Goal: Book appointment/travel/reservation

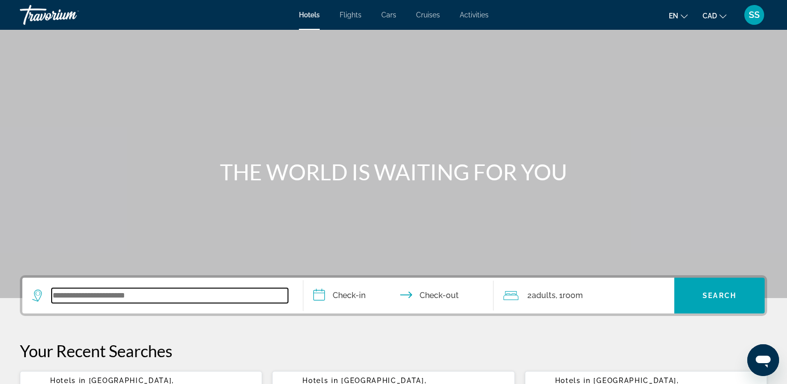
click at [129, 300] on input "Search widget" at bounding box center [170, 295] width 236 height 15
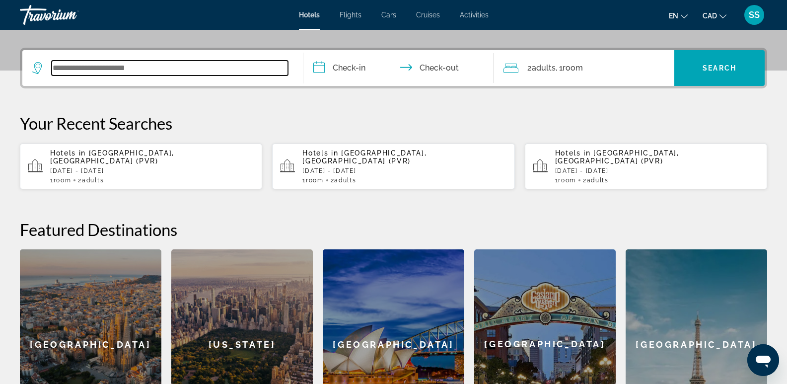
scroll to position [243, 0]
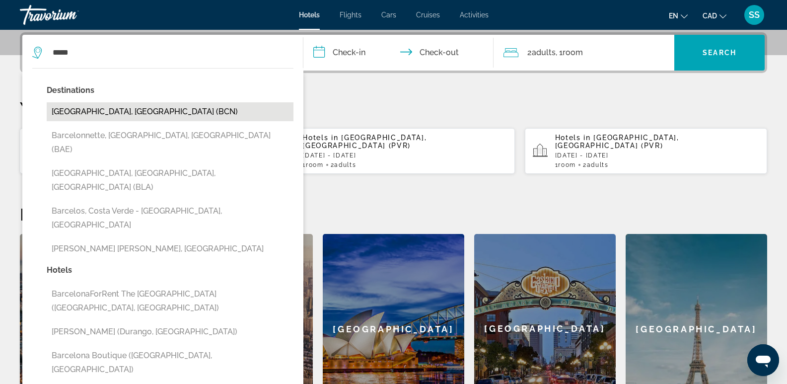
click at [137, 112] on button "[GEOGRAPHIC_DATA], [GEOGRAPHIC_DATA] (BCN)" at bounding box center [170, 111] width 247 height 19
type input "**********"
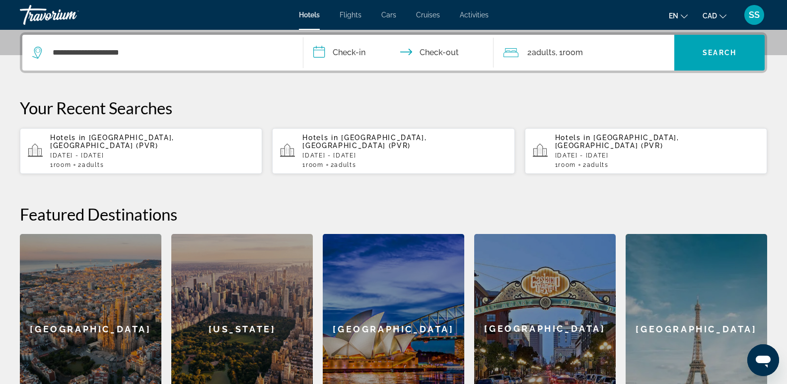
click at [351, 49] on input "**********" at bounding box center [400, 54] width 195 height 39
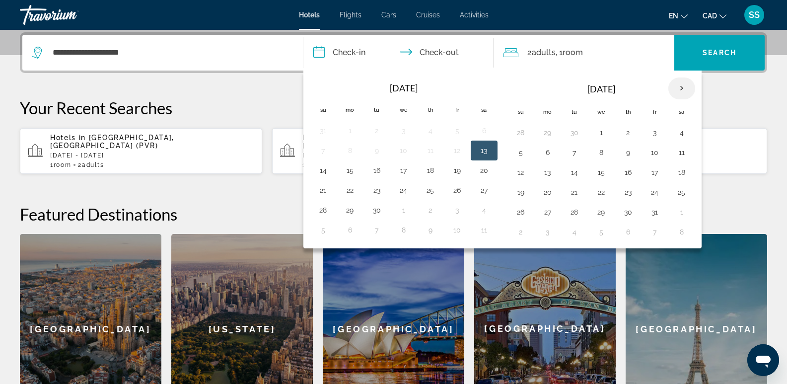
click at [687, 89] on th "Next month" at bounding box center [682, 88] width 27 height 22
click at [681, 134] on button "1" at bounding box center [682, 133] width 16 height 14
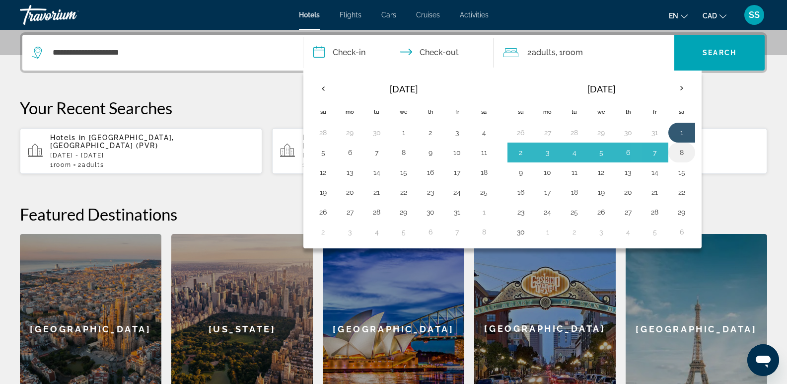
click at [680, 148] on button "8" at bounding box center [682, 153] width 16 height 14
type input "**********"
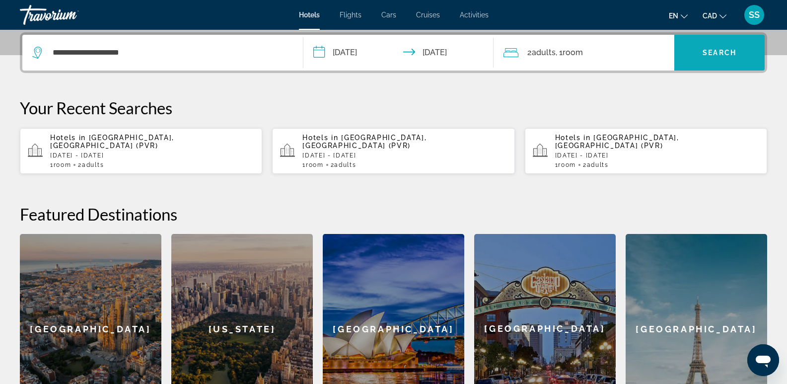
click at [693, 57] on span "Search widget" at bounding box center [719, 53] width 90 height 24
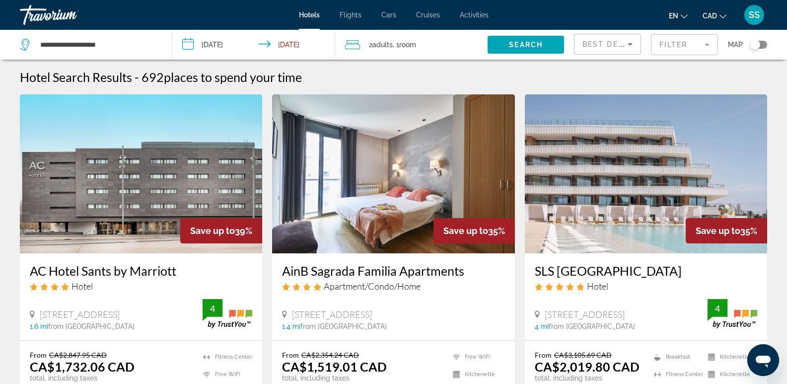
click at [762, 45] on div "Toggle map" at bounding box center [758, 45] width 17 height 8
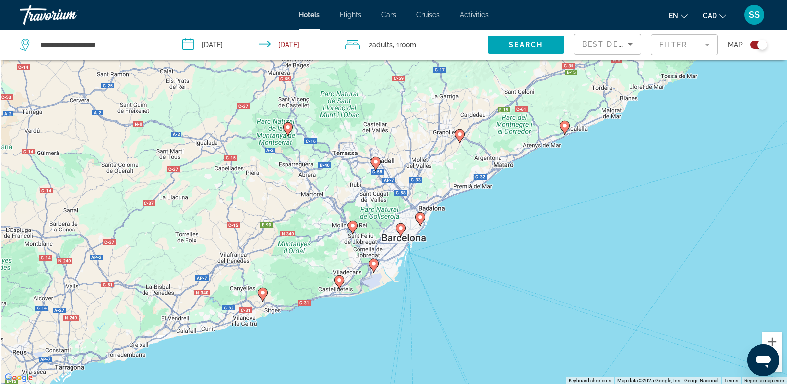
drag, startPoint x: 400, startPoint y: 227, endPoint x: 457, endPoint y: 240, distance: 58.0
click at [457, 240] on div "To activate drag with keyboard, press Alt + Enter. Once in keyboard drag state,…" at bounding box center [393, 192] width 787 height 384
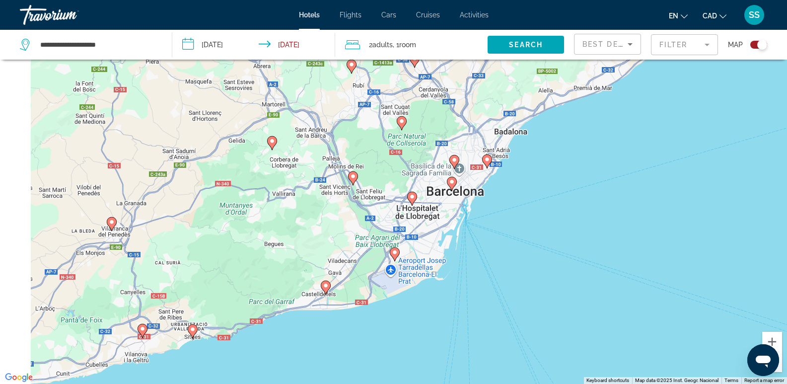
drag, startPoint x: 424, startPoint y: 277, endPoint x: 503, endPoint y: 219, distance: 97.7
click at [502, 220] on div "To activate drag with keyboard, press Alt + Enter. Once in keyboard drag state,…" at bounding box center [393, 192] width 787 height 384
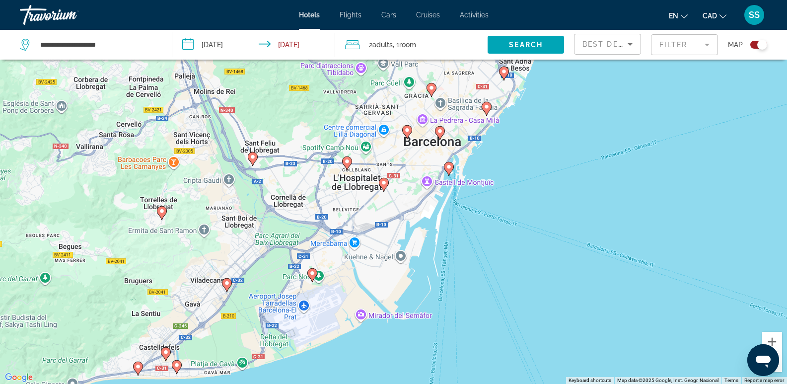
drag, startPoint x: 436, startPoint y: 302, endPoint x: 454, endPoint y: 241, distance: 64.4
click at [454, 241] on div "To activate drag with keyboard, press Alt + Enter. Once in keyboard drag state,…" at bounding box center [393, 192] width 787 height 384
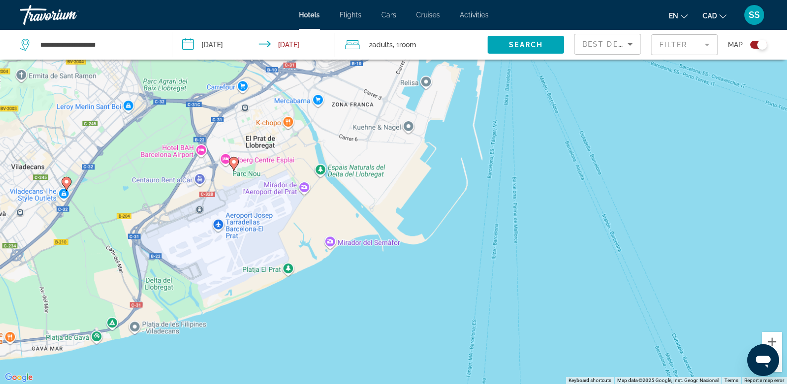
drag, startPoint x: 388, startPoint y: 319, endPoint x: 389, endPoint y: 254, distance: 64.6
click at [395, 265] on div "To activate drag with keyboard, press Alt + Enter. Once in keyboard drag state,…" at bounding box center [393, 192] width 787 height 384
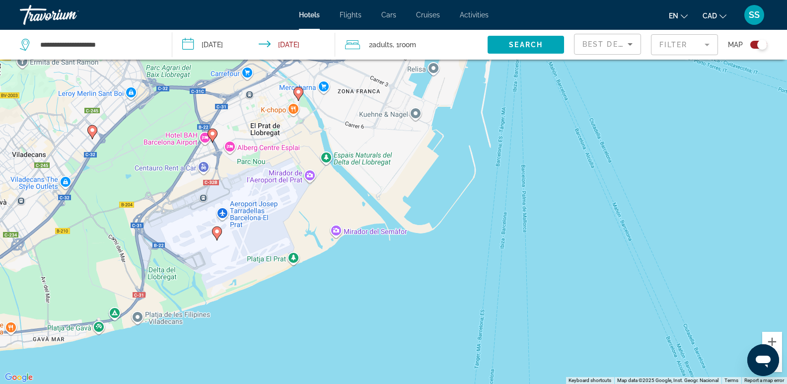
click at [369, 232] on div "To activate drag with keyboard, press Alt + Enter. Once in keyboard drag state,…" at bounding box center [393, 192] width 787 height 384
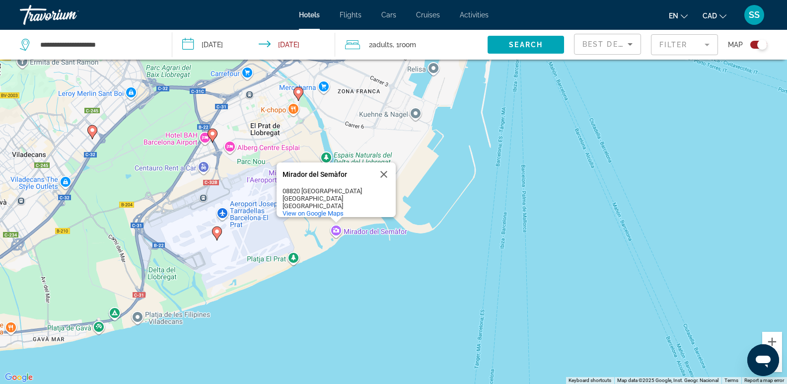
click at [376, 271] on div "To activate drag with keyboard, press Alt + Enter. Once in keyboard drag state,…" at bounding box center [393, 192] width 787 height 384
click at [383, 165] on button "Close" at bounding box center [384, 174] width 24 height 24
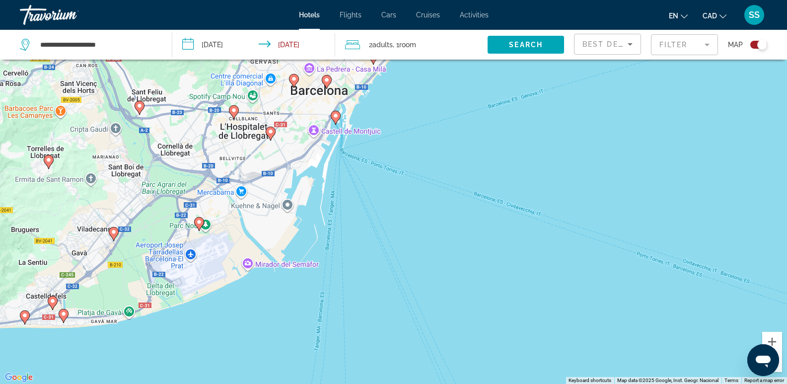
click at [625, 44] on icon "Sort by" at bounding box center [630, 44] width 12 height 12
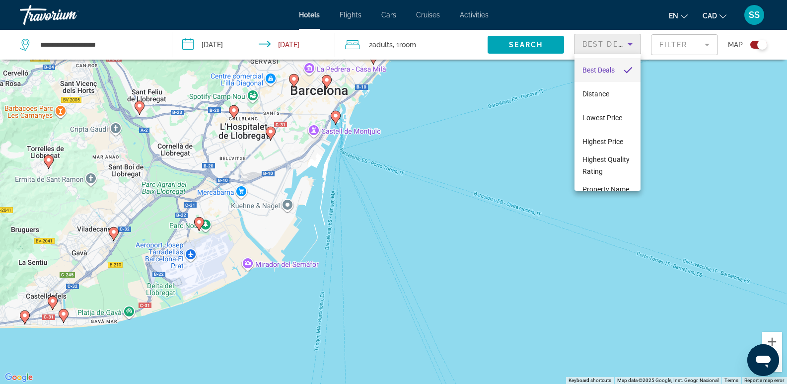
click at [411, 145] on div at bounding box center [393, 192] width 787 height 384
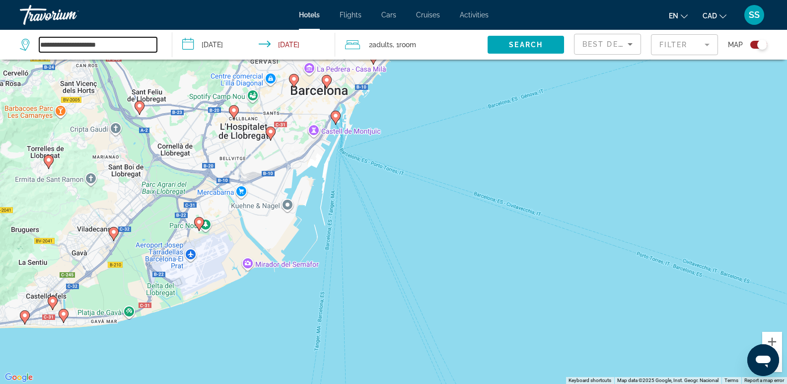
click at [120, 45] on input "**********" at bounding box center [98, 44] width 118 height 15
drag, startPoint x: 120, startPoint y: 45, endPoint x: 0, endPoint y: 37, distance: 119.9
click at [0, 37] on app-destination-search "**********" at bounding box center [86, 45] width 172 height 30
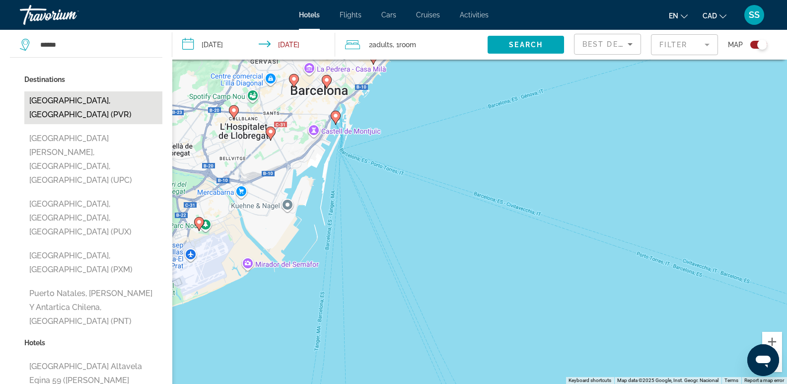
click at [96, 99] on button "Puerto Vallarta, Mexico (PVR)" at bounding box center [93, 107] width 138 height 33
type input "**********"
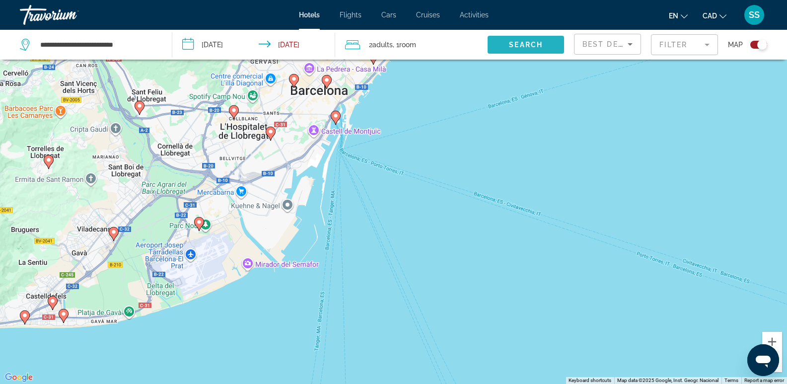
click at [534, 54] on span "Search widget" at bounding box center [526, 45] width 76 height 24
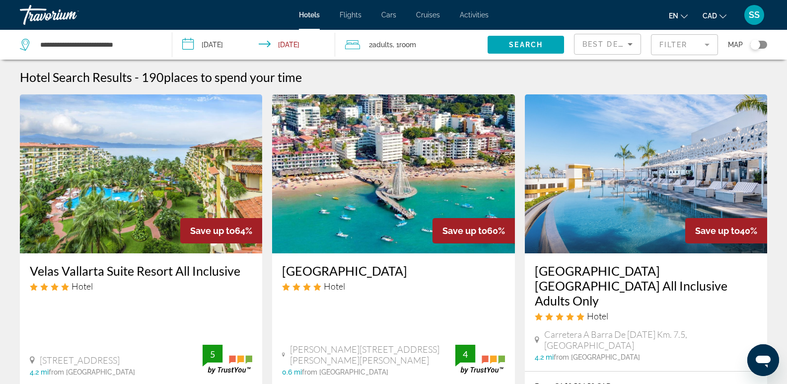
click at [761, 43] on div "Toggle map" at bounding box center [758, 45] width 17 height 8
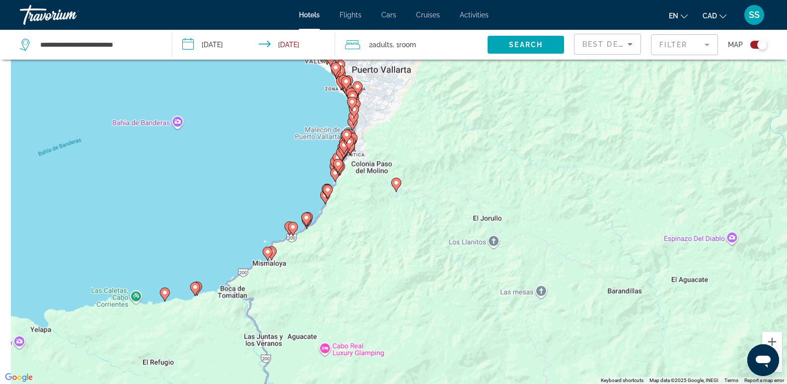
drag, startPoint x: 359, startPoint y: 265, endPoint x: 541, endPoint y: 289, distance: 183.8
click at [541, 289] on div "To activate drag with keyboard, press Alt + Enter. Once in keyboard drag state,…" at bounding box center [393, 192] width 787 height 384
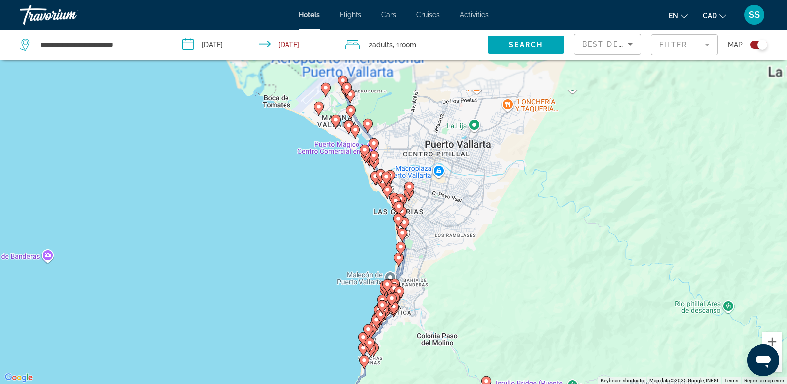
drag, startPoint x: 408, startPoint y: 124, endPoint x: 502, endPoint y: 270, distance: 173.3
click at [502, 270] on div "To activate drag with keyboard, press Alt + Enter. Once in keyboard drag state,…" at bounding box center [393, 192] width 787 height 384
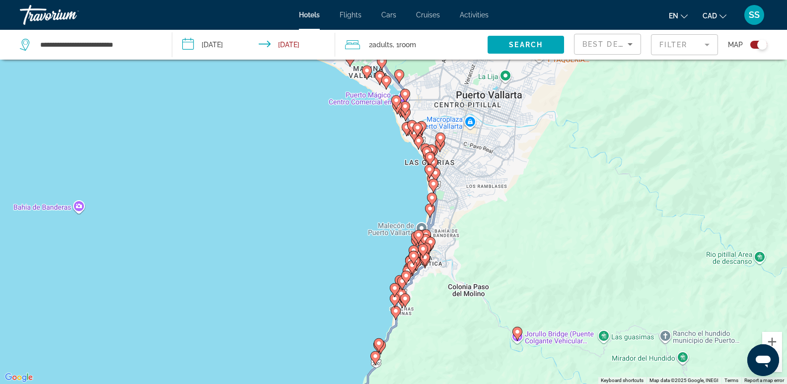
drag, startPoint x: 490, startPoint y: 271, endPoint x: 463, endPoint y: 144, distance: 129.9
click at [463, 145] on div "To activate drag with keyboard, press Alt + Enter. Once in keyboard drag state,…" at bounding box center [393, 192] width 787 height 384
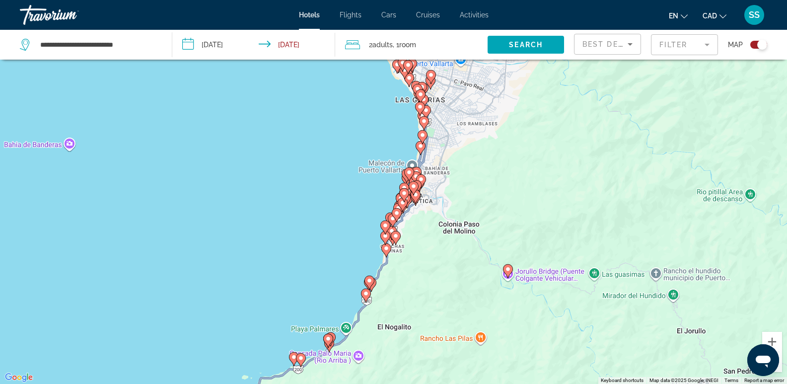
drag, startPoint x: 471, startPoint y: 291, endPoint x: 479, endPoint y: 181, distance: 110.1
click at [478, 183] on div "To activate drag with keyboard, press Alt + Enter. Once in keyboard drag state,…" at bounding box center [393, 192] width 787 height 384
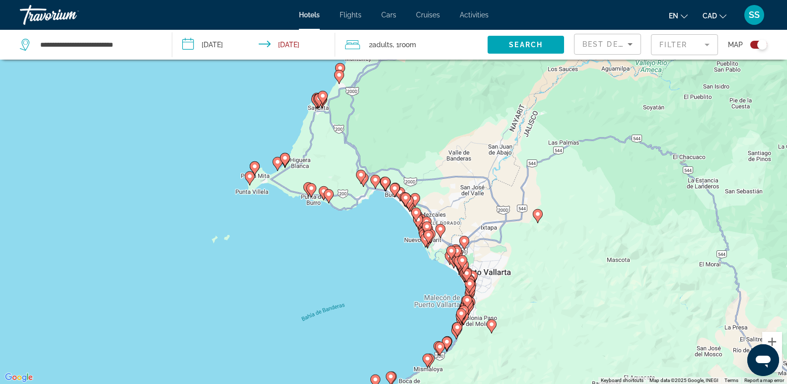
drag, startPoint x: 505, startPoint y: 148, endPoint x: 503, endPoint y: 287, distance: 138.6
click at [503, 289] on div "To activate drag with keyboard, press Alt + Enter. Once in keyboard drag state,…" at bounding box center [393, 192] width 787 height 384
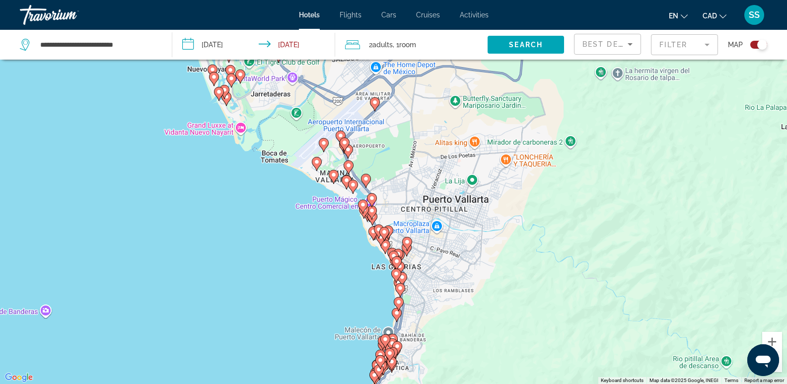
drag, startPoint x: 473, startPoint y: 301, endPoint x: 506, endPoint y: 185, distance: 121.2
click at [506, 185] on div "To activate drag with keyboard, press Alt + Enter. Once in keyboard drag state,…" at bounding box center [393, 192] width 787 height 384
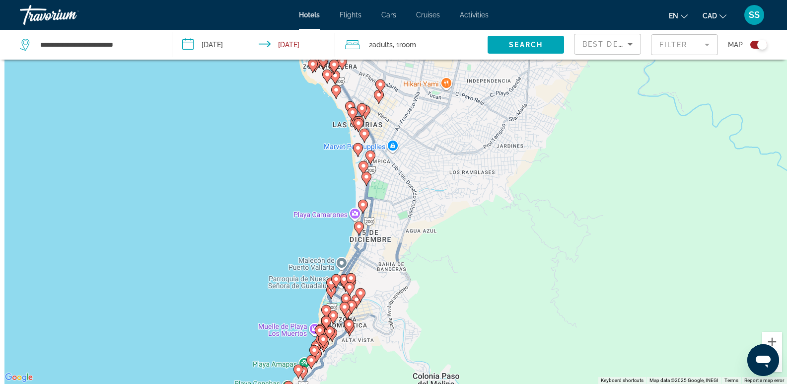
drag, startPoint x: 425, startPoint y: 224, endPoint x: 450, endPoint y: 186, distance: 45.2
click at [448, 187] on div "To activate drag with keyboard, press Alt + Enter. Once in keyboard drag state,…" at bounding box center [393, 192] width 787 height 384
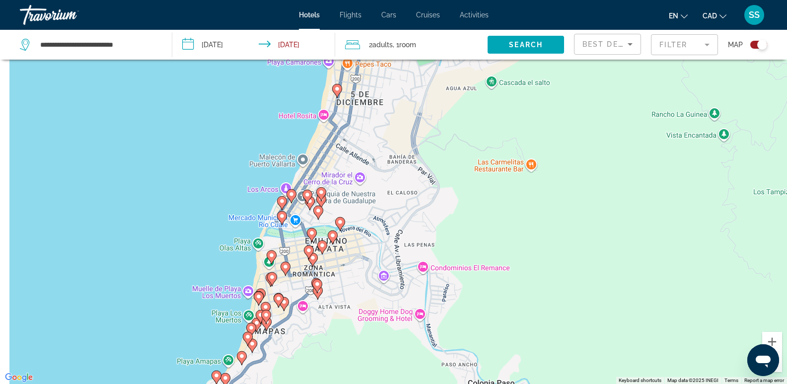
drag, startPoint x: 400, startPoint y: 274, endPoint x: 499, endPoint y: 167, distance: 145.8
click at [499, 168] on div "To activate drag with keyboard, press Alt + Enter. Once in keyboard drag state,…" at bounding box center [393, 192] width 787 height 384
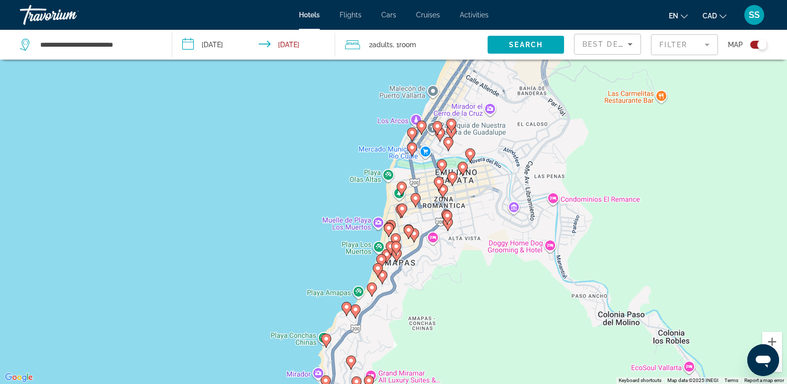
drag, startPoint x: 447, startPoint y: 205, endPoint x: 482, endPoint y: 247, distance: 54.6
click at [481, 246] on div "To activate drag with keyboard, press Alt + Enter. Once in keyboard drag state,…" at bounding box center [393, 192] width 787 height 384
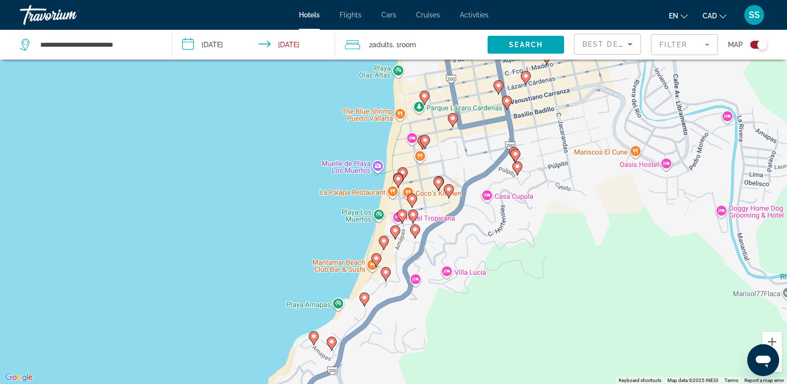
drag, startPoint x: 431, startPoint y: 277, endPoint x: 505, endPoint y: 251, distance: 78.7
click at [505, 251] on div "To activate drag with keyboard, press Alt + Enter. Once in keyboard drag state,…" at bounding box center [393, 192] width 787 height 384
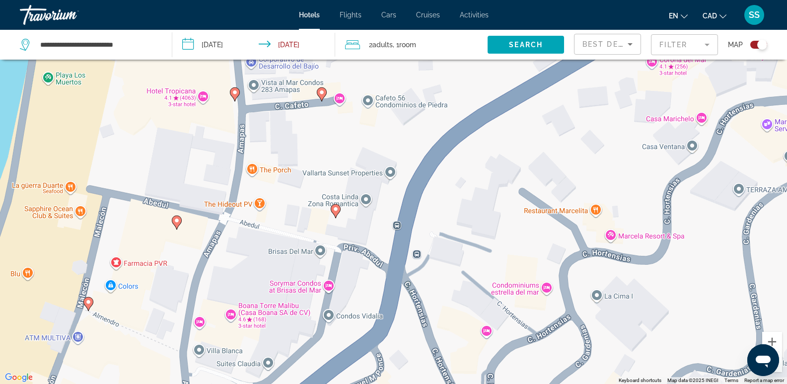
click at [335, 207] on image "Main content" at bounding box center [336, 209] width 6 height 6
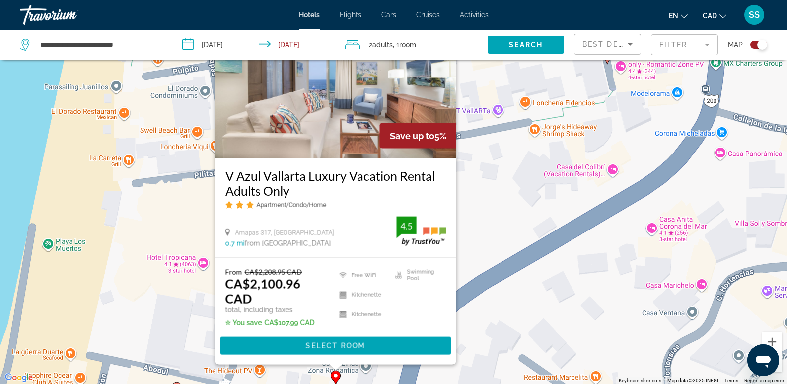
click at [482, 225] on div "To activate drag with keyboard, press Alt + Enter. Once in keyboard drag state,…" at bounding box center [393, 192] width 787 height 384
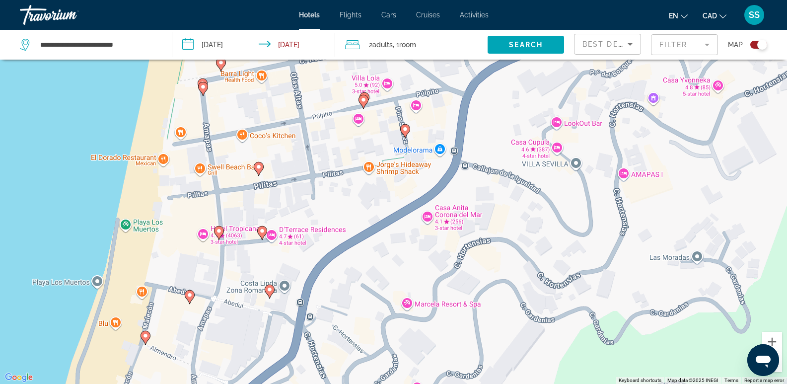
click at [222, 229] on icon "Main content" at bounding box center [218, 232] width 9 height 13
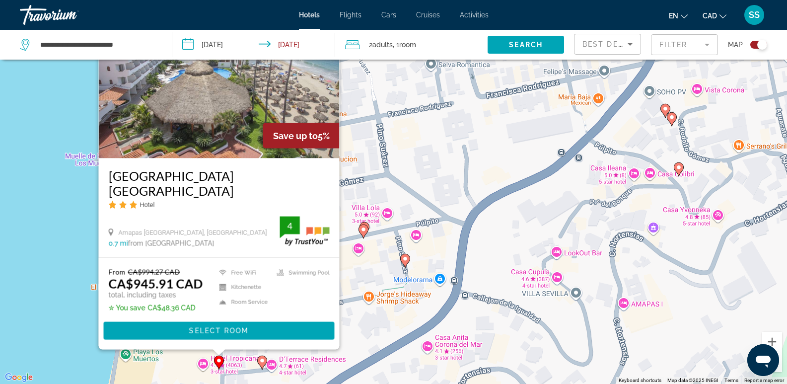
click at [227, 122] on img "Main content" at bounding box center [218, 78] width 241 height 159
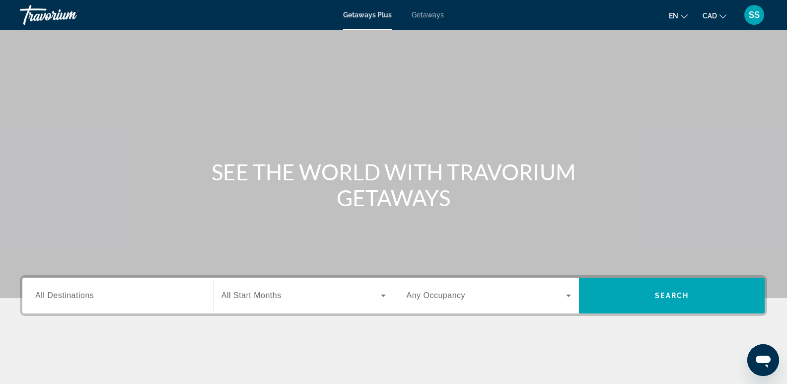
drag, startPoint x: 433, startPoint y: 17, endPoint x: 446, endPoint y: 28, distance: 17.0
click at [432, 17] on span "Getaways" at bounding box center [428, 15] width 32 height 8
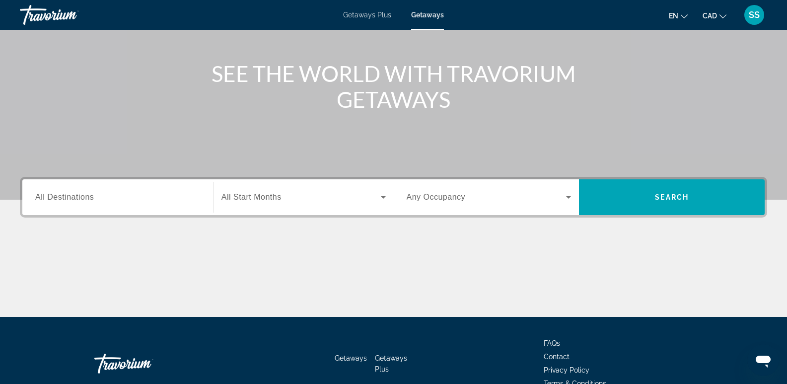
scroll to position [99, 0]
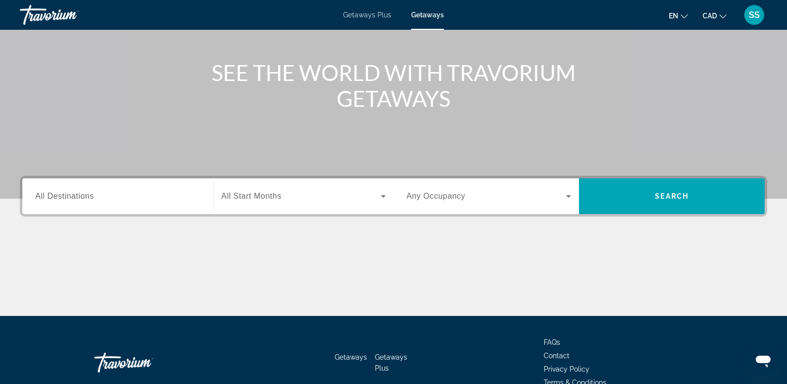
click at [97, 196] on input "Destination All Destinations" at bounding box center [117, 197] width 165 height 12
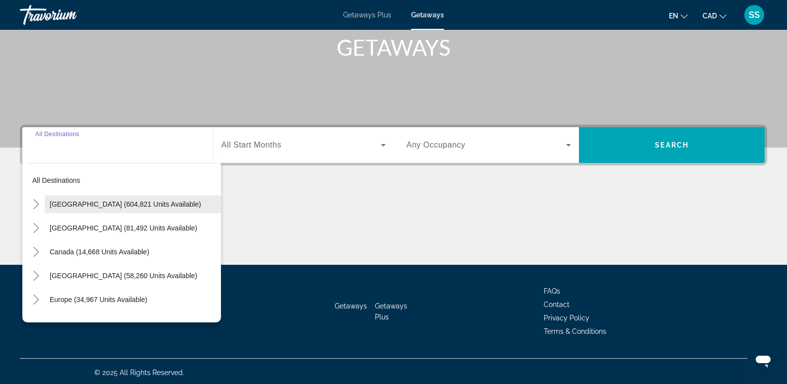
scroll to position [153, 0]
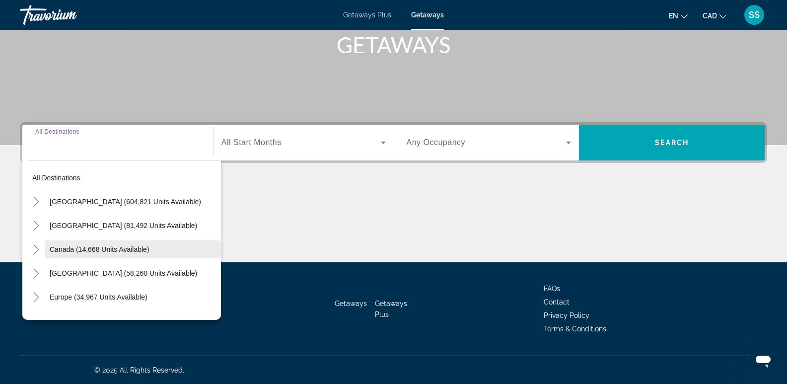
click at [129, 249] on span "Canada (14,668 units available)" at bounding box center [100, 249] width 100 height 8
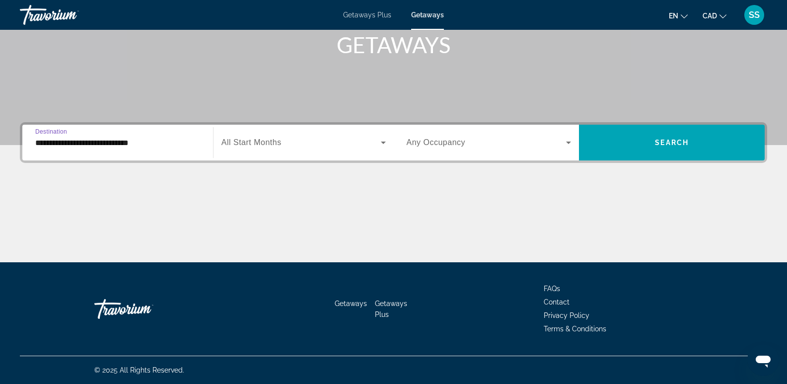
click at [139, 145] on input "**********" at bounding box center [117, 143] width 165 height 12
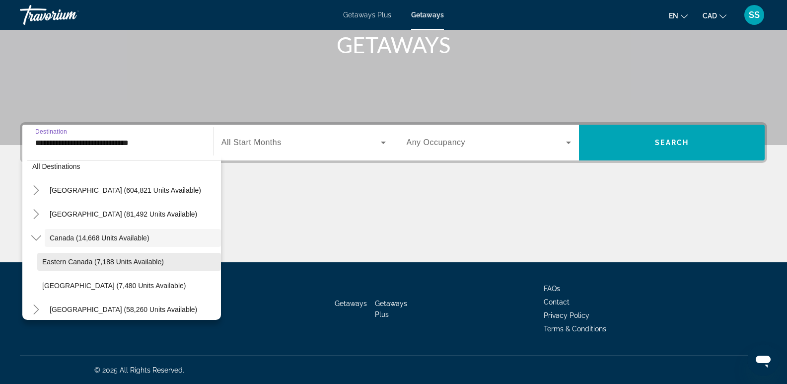
scroll to position [61, 0]
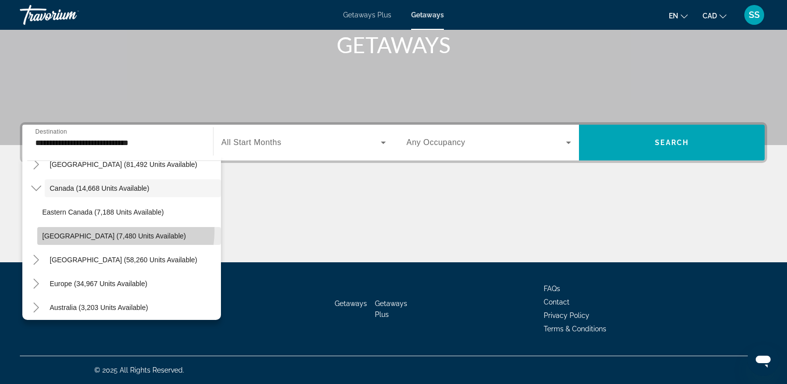
click at [120, 231] on span "Search widget" at bounding box center [129, 236] width 184 height 24
type input "**********"
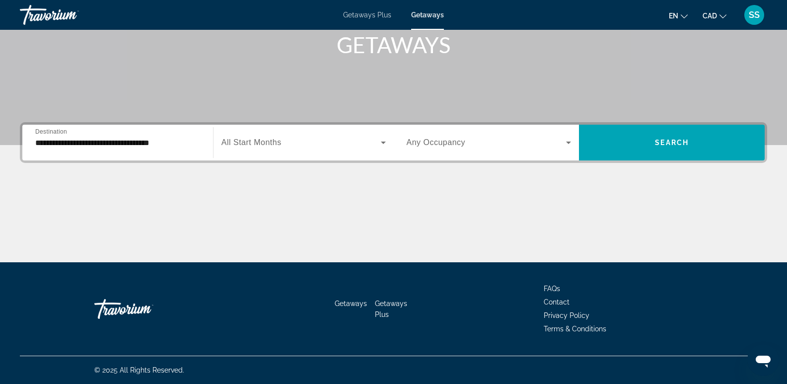
drag, startPoint x: 292, startPoint y: 117, endPoint x: 310, endPoint y: 132, distance: 23.7
click at [319, 136] on div "Search widget" at bounding box center [304, 143] width 164 height 28
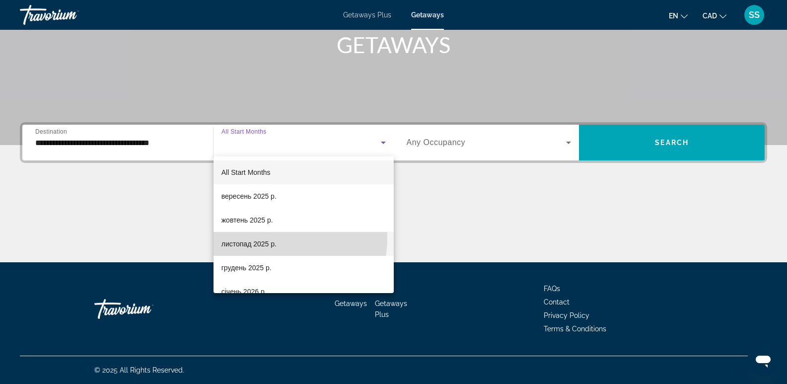
click at [277, 238] on mat-option "листопад 2025 р." at bounding box center [304, 244] width 180 height 24
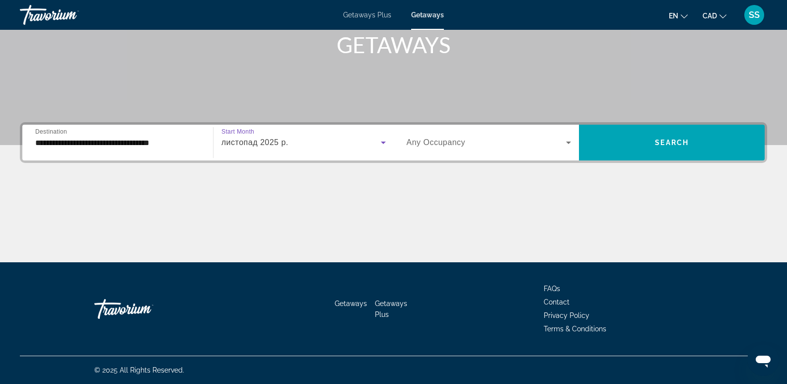
click at [541, 141] on span "Search widget" at bounding box center [487, 143] width 160 height 12
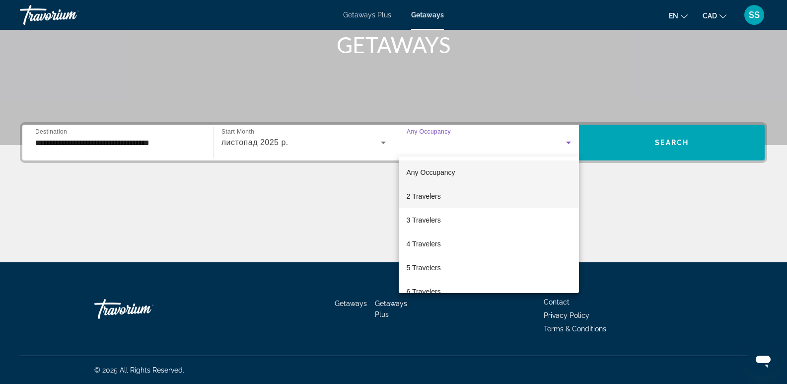
drag, startPoint x: 442, startPoint y: 196, endPoint x: 454, endPoint y: 194, distance: 12.2
click at [443, 196] on mat-option "2 Travelers" at bounding box center [489, 196] width 181 height 24
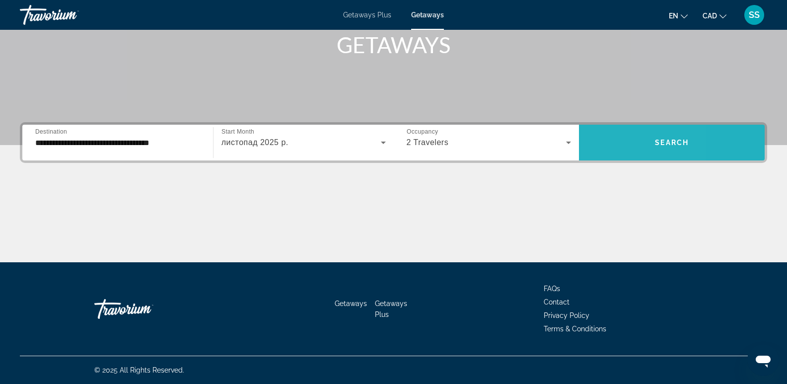
click at [610, 150] on span "Search widget" at bounding box center [672, 143] width 186 height 24
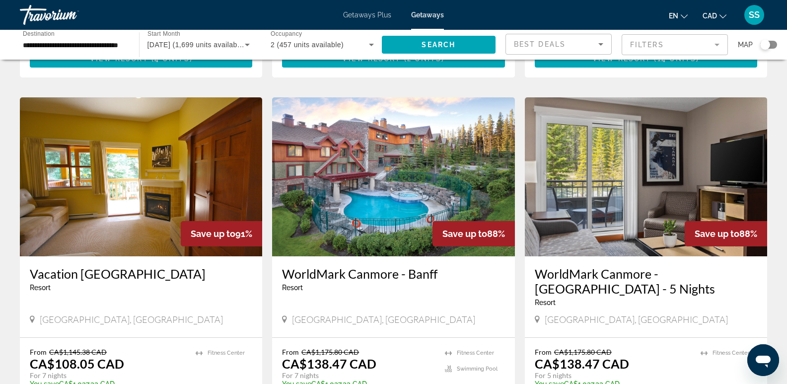
scroll to position [695, 0]
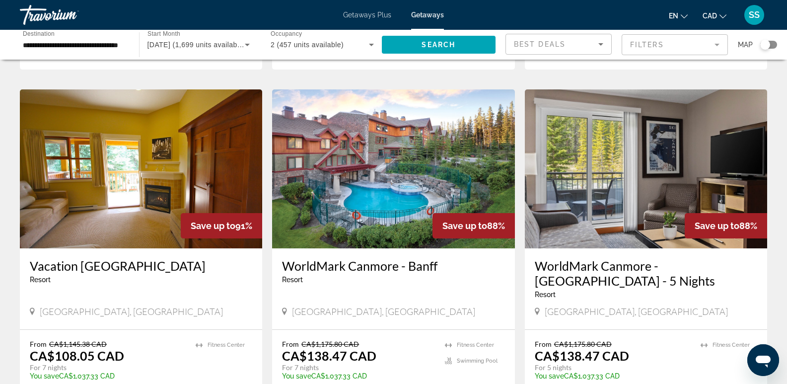
click at [372, 205] on img "Main content" at bounding box center [393, 168] width 242 height 159
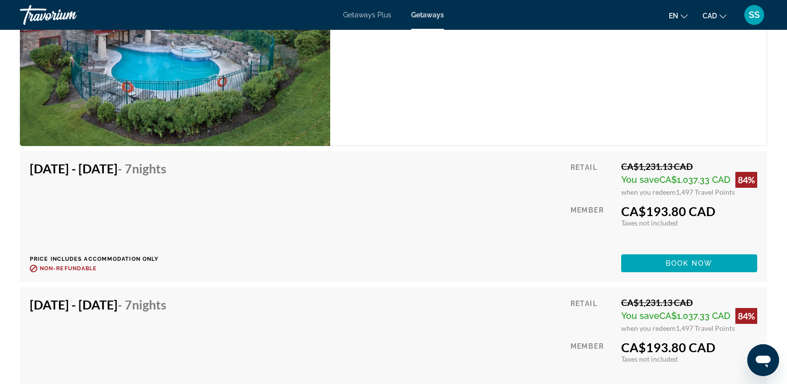
scroll to position [2472, 0]
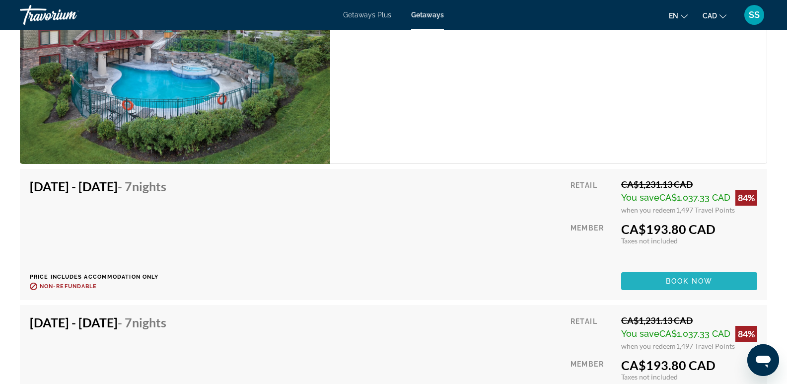
click at [713, 284] on span "Main content" at bounding box center [689, 281] width 136 height 24
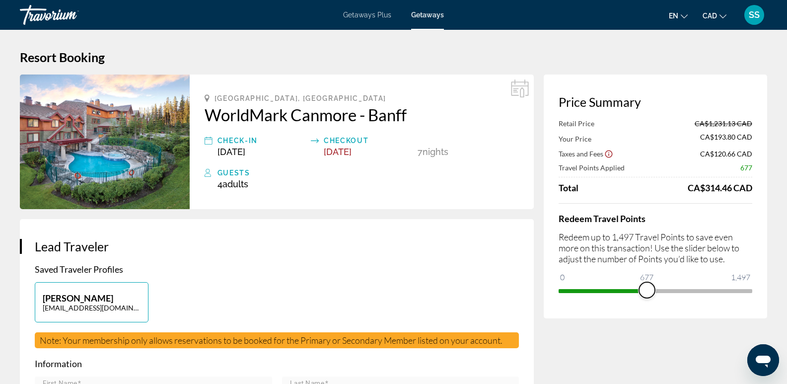
drag, startPoint x: 751, startPoint y: 289, endPoint x: 647, endPoint y: 291, distance: 104.3
click at [645, 291] on span "ngx-slider" at bounding box center [647, 290] width 16 height 16
drag, startPoint x: 649, startPoint y: 291, endPoint x: 790, endPoint y: 294, distance: 141.6
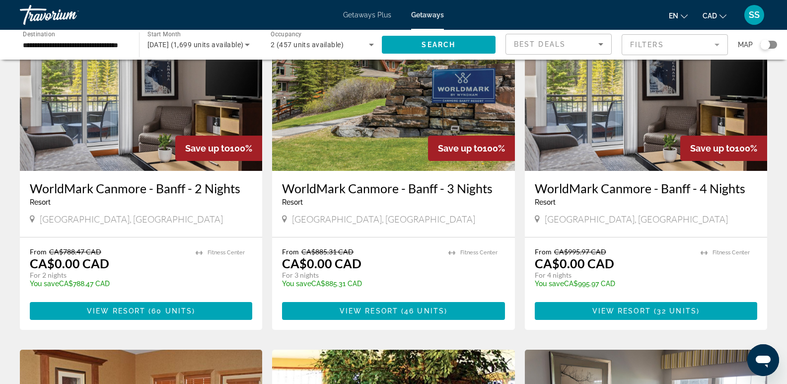
scroll to position [99, 0]
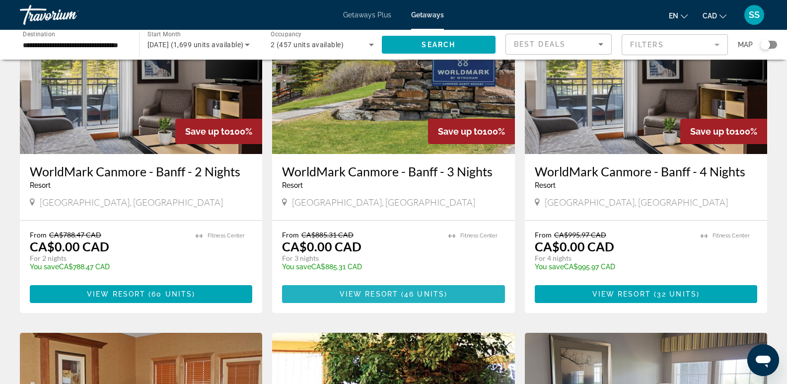
click at [402, 292] on span "( 46 units )" at bounding box center [422, 294] width 49 height 8
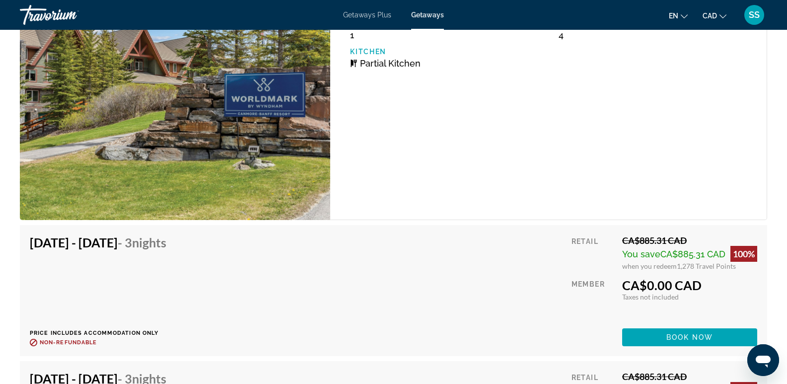
scroll to position [1987, 0]
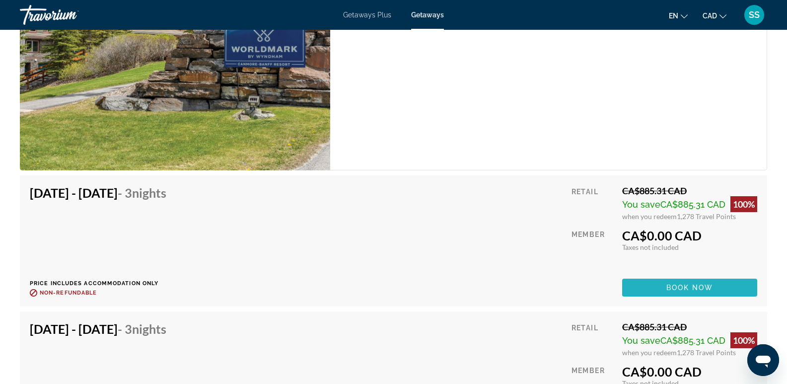
click at [675, 280] on span "Main content" at bounding box center [689, 288] width 135 height 24
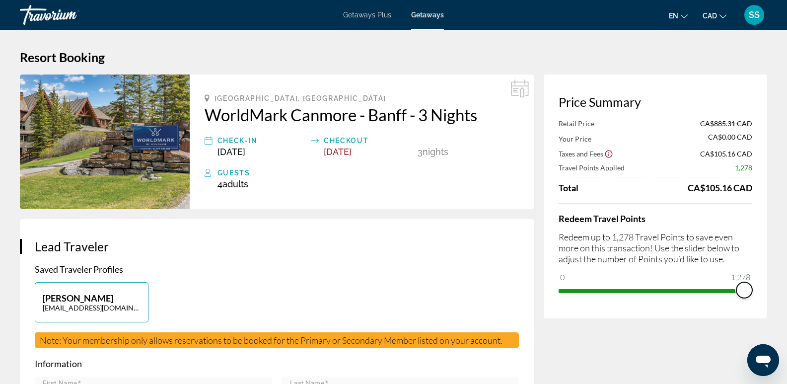
drag, startPoint x: 748, startPoint y: 289, endPoint x: 755, endPoint y: 293, distance: 8.2
click at [755, 293] on div "Price Summary Retail Price CA$885.31 CAD Your Price CA$0.00 CAD Taxes and Fees …" at bounding box center [656, 197] width 224 height 244
drag, startPoint x: 727, startPoint y: 292, endPoint x: 769, endPoint y: 293, distance: 42.7
